Goal: Task Accomplishment & Management: Manage account settings

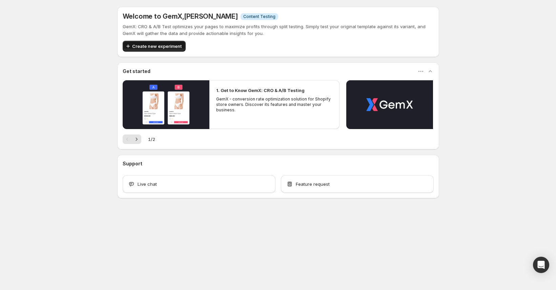
click at [146, 46] on span "Create new experiment" at bounding box center [157, 46] width 50 height 7
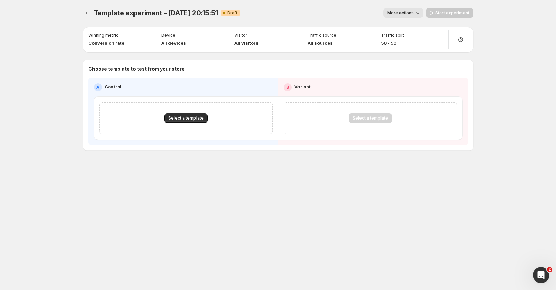
click at [398, 16] on button "More actions" at bounding box center [404, 12] width 40 height 9
click at [175, 117] on span "Select a template" at bounding box center [186, 117] width 35 height 5
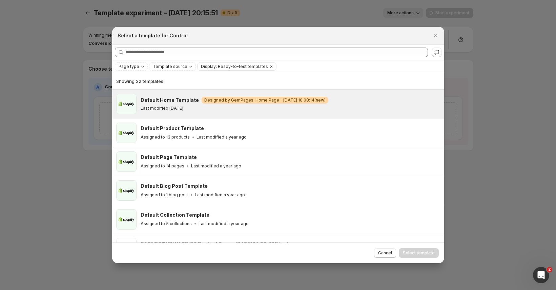
click at [166, 101] on h3 "Default Home Template" at bounding box center [170, 100] width 58 height 7
click at [424, 253] on span "Select template" at bounding box center [419, 252] width 32 height 5
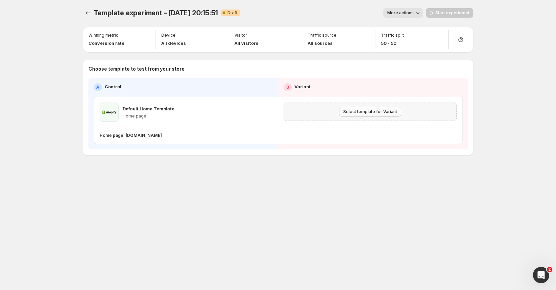
click at [369, 112] on span "Select template for Variant" at bounding box center [371, 111] width 54 height 5
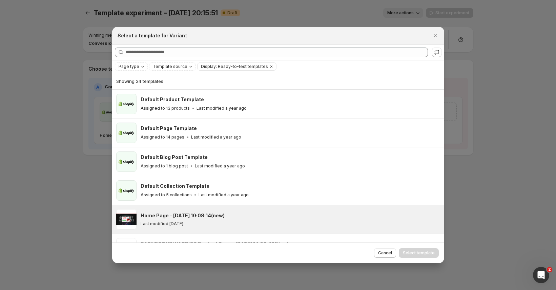
click at [258, 223] on div "Last modified [DATE]" at bounding box center [290, 223] width 298 height 5
click at [412, 253] on span "Select template" at bounding box center [419, 252] width 32 height 5
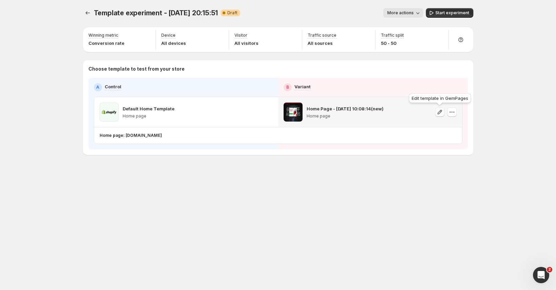
click at [439, 115] on icon "button" at bounding box center [440, 112] width 7 height 7
click at [533, 260] on body "Template experiment - Sep 9, 20:15:51. This page is ready Template experiment -…" at bounding box center [278, 145] width 556 height 290
click at [545, 266] on div "Open Intercom Messenger" at bounding box center [542, 265] width 18 height 18
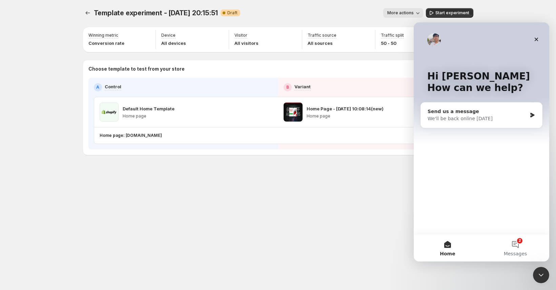
click at [485, 108] on div "Send us a message" at bounding box center [477, 111] width 99 height 7
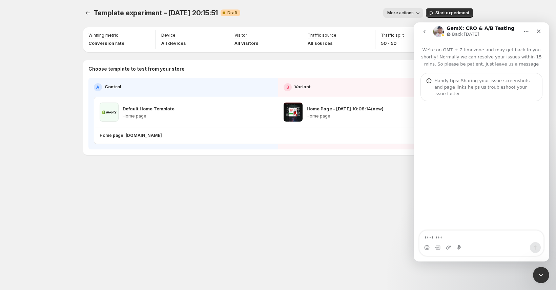
click at [448, 239] on textarea "Message…" at bounding box center [482, 236] width 124 height 12
type textarea "**********"
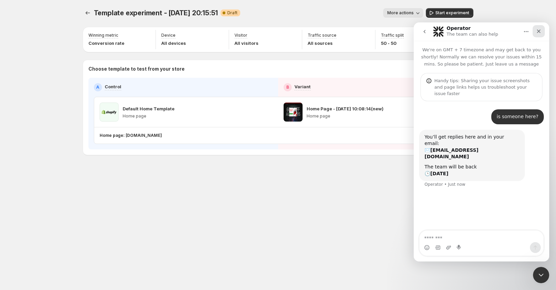
click at [537, 33] on icon "Close" at bounding box center [538, 30] width 5 height 5
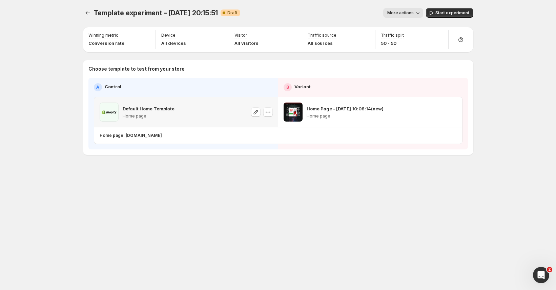
click at [188, 110] on div "Default Home Template Home page" at bounding box center [186, 111] width 173 height 19
click at [253, 111] on icon "button" at bounding box center [256, 112] width 7 height 7
click at [398, 12] on span "More actions" at bounding box center [401, 12] width 26 height 5
click at [272, 112] on button "button" at bounding box center [267, 111] width 9 height 9
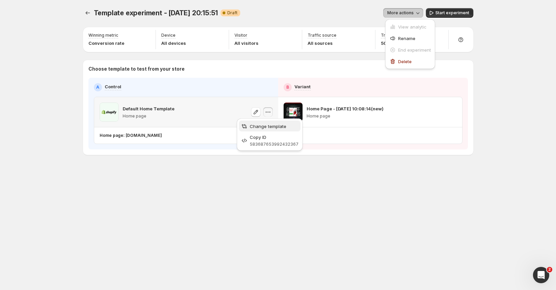
click at [266, 124] on span "Change template" at bounding box center [268, 125] width 37 height 5
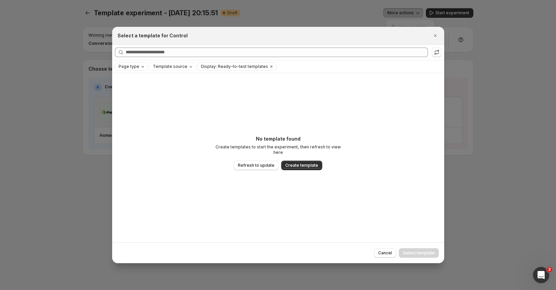
click at [140, 67] on icon "Page type" at bounding box center [142, 66] width 5 height 5
click at [135, 85] on span "Home page" at bounding box center [140, 87] width 24 height 5
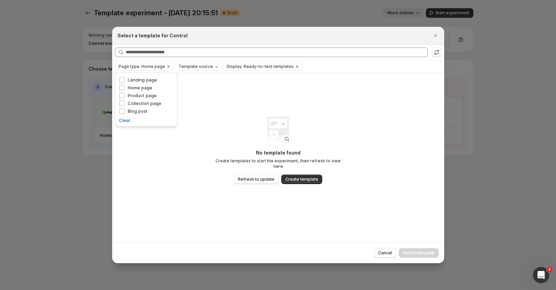
click at [327, 156] on p "No template found" at bounding box center [279, 152] width 136 height 7
click at [250, 178] on span "Refresh to update" at bounding box center [256, 178] width 37 height 5
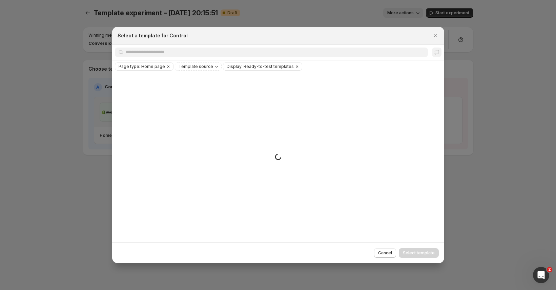
click at [295, 64] on icon "Clear" at bounding box center [297, 66] width 5 height 5
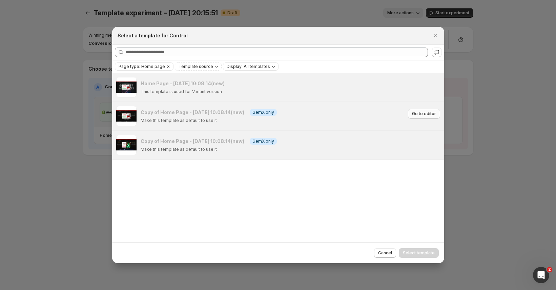
click at [432, 113] on span "Go to editor" at bounding box center [424, 113] width 24 height 5
click at [434, 37] on icon "Close" at bounding box center [435, 35] width 7 height 7
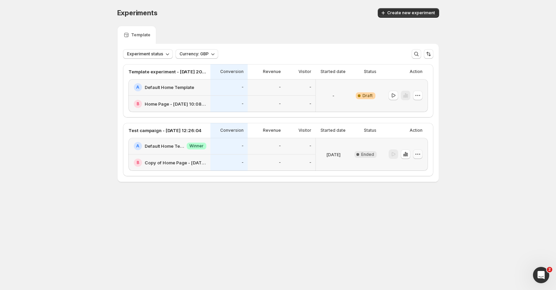
click at [420, 155] on icon "button" at bounding box center [418, 154] width 7 height 7
click at [397, 212] on div "Delete" at bounding box center [419, 214] width 58 height 7
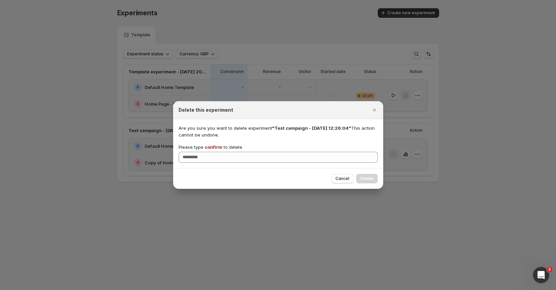
click at [210, 149] on span "confirm" at bounding box center [214, 146] width 18 height 5
click at [210, 152] on input "Please type confirm to delete" at bounding box center [278, 157] width 199 height 11
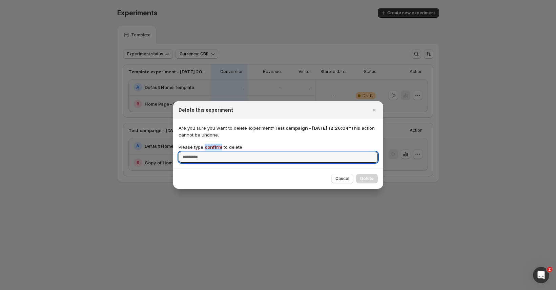
click at [210, 149] on span "confirm" at bounding box center [214, 146] width 18 height 5
click at [210, 152] on input "Please type confirm to delete" at bounding box center [278, 157] width 199 height 11
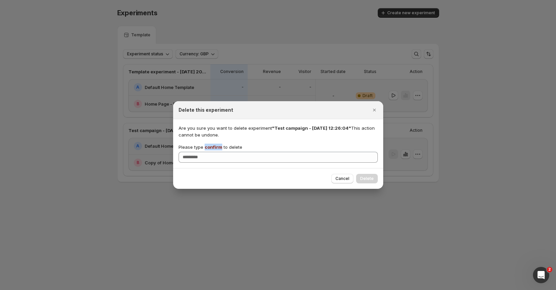
copy span "confirm"
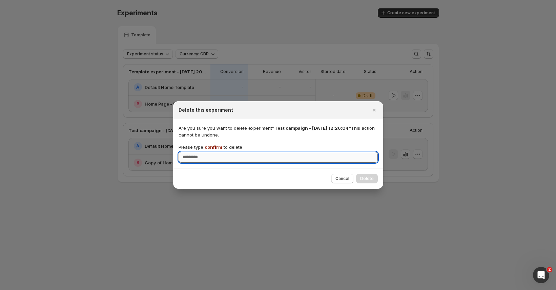
click at [208, 162] on input "Please type confirm to delete" at bounding box center [278, 157] width 199 height 11
paste input "*******"
type input "*******"
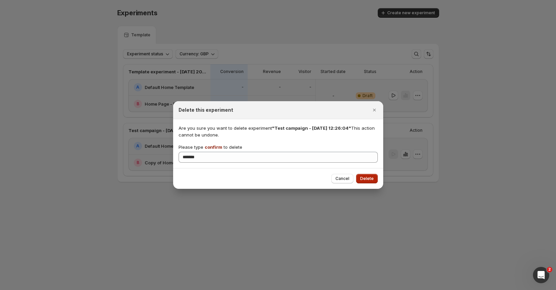
click at [362, 181] on span "Delete" at bounding box center [367, 178] width 14 height 5
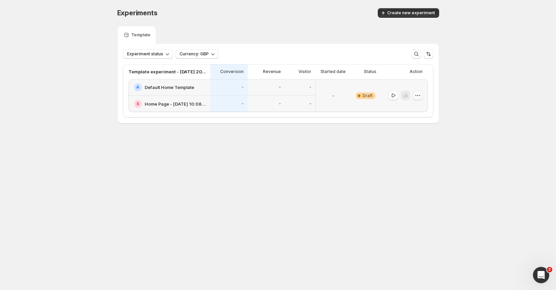
click at [418, 96] on icon "button" at bounding box center [418, 95] width 7 height 7
click at [410, 110] on span "Edit" at bounding box center [422, 109] width 49 height 7
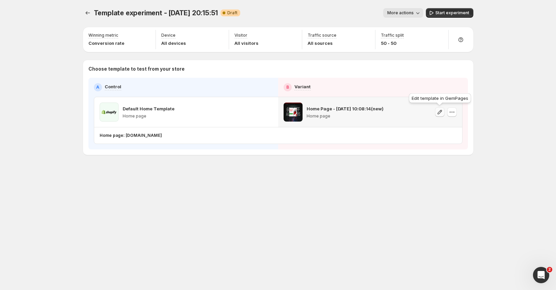
click at [437, 111] on icon "button" at bounding box center [440, 112] width 7 height 7
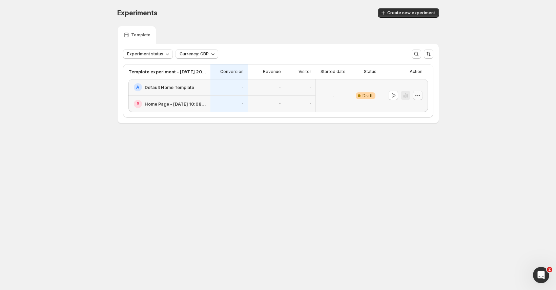
click at [415, 97] on icon "button" at bounding box center [418, 95] width 7 height 7
click at [406, 104] on button "Edit" at bounding box center [419, 109] width 62 height 11
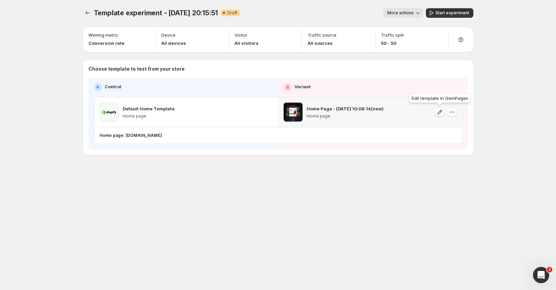
click at [438, 113] on icon "button" at bounding box center [440, 112] width 7 height 7
click at [448, 113] on button "button" at bounding box center [452, 111] width 9 height 9
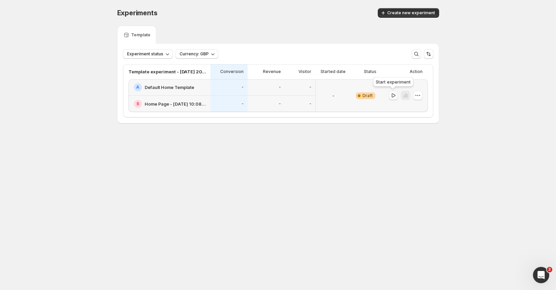
click at [394, 97] on icon "button" at bounding box center [393, 95] width 7 height 7
click at [268, 92] on div "-" at bounding box center [266, 87] width 37 height 17
click at [421, 97] on icon "button" at bounding box center [418, 95] width 7 height 7
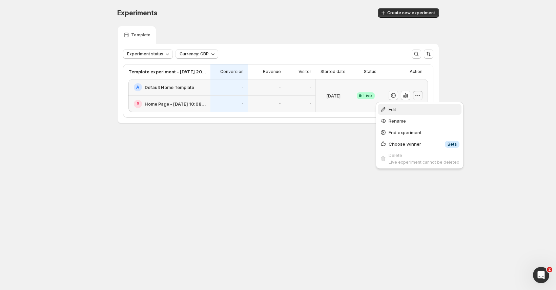
click at [410, 106] on span "Edit" at bounding box center [424, 109] width 71 height 7
click at [418, 97] on icon "button" at bounding box center [418, 95] width 7 height 7
click at [394, 109] on span "Edit" at bounding box center [392, 108] width 7 height 5
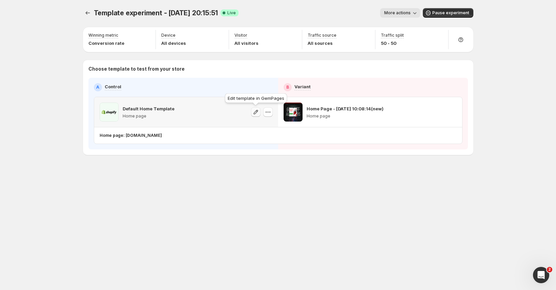
click at [253, 112] on icon "button" at bounding box center [256, 112] width 7 height 7
click at [269, 114] on icon "button" at bounding box center [268, 112] width 7 height 7
click at [389, 13] on span "More actions" at bounding box center [398, 12] width 26 height 5
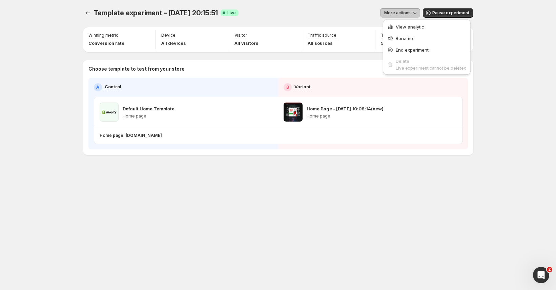
click at [82, 97] on div "Template experiment - Sep 9, 20:15:51. This page is ready Template experiment -…" at bounding box center [278, 95] width 407 height 191
